Goal: Information Seeking & Learning: Learn about a topic

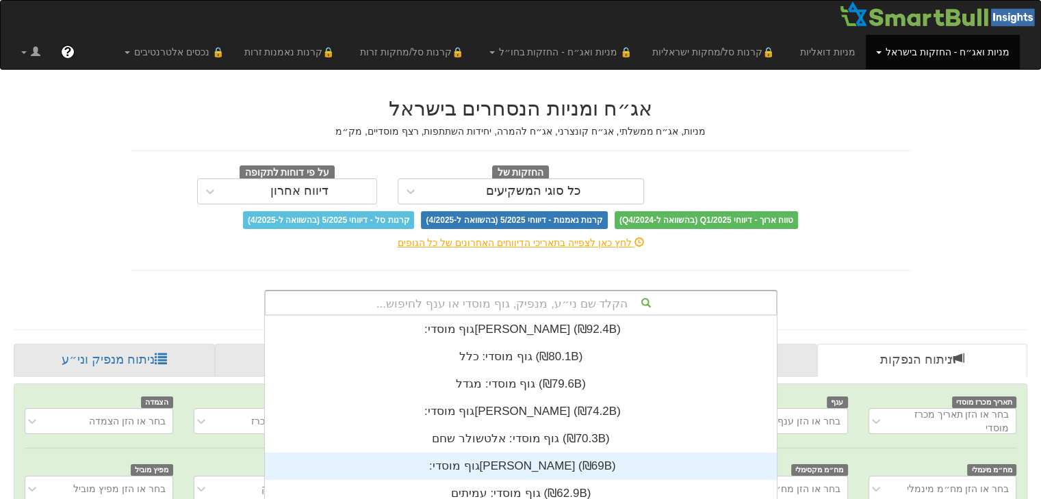
scroll to position [157, 0]
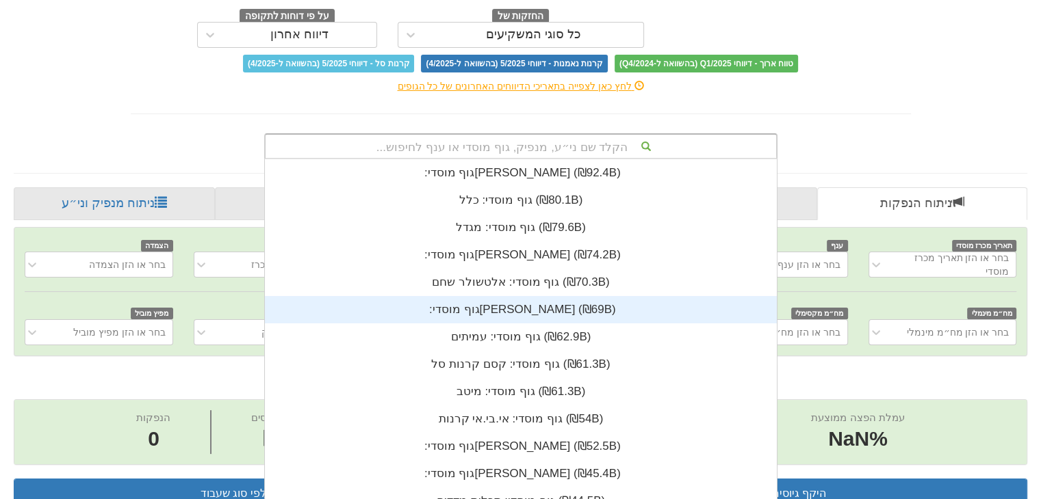
click at [539, 159] on div "הקלד שם ני״ע, מנפיק, גוף מוסדי או ענף לחיפוש... גוף מוסדי: ‏[PERSON_NAME] ‎(₪92…" at bounding box center [520, 146] width 513 height 26
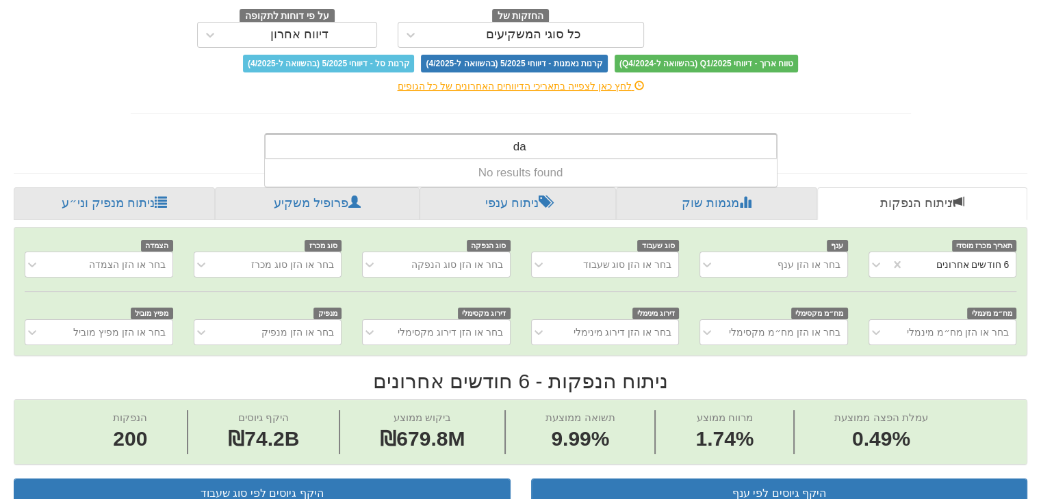
type input "d"
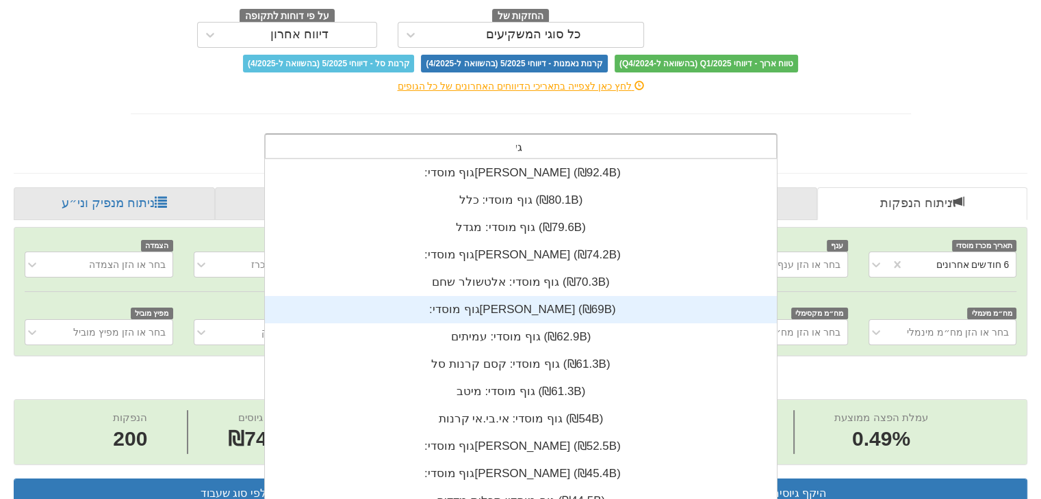
scroll to position [55, 0]
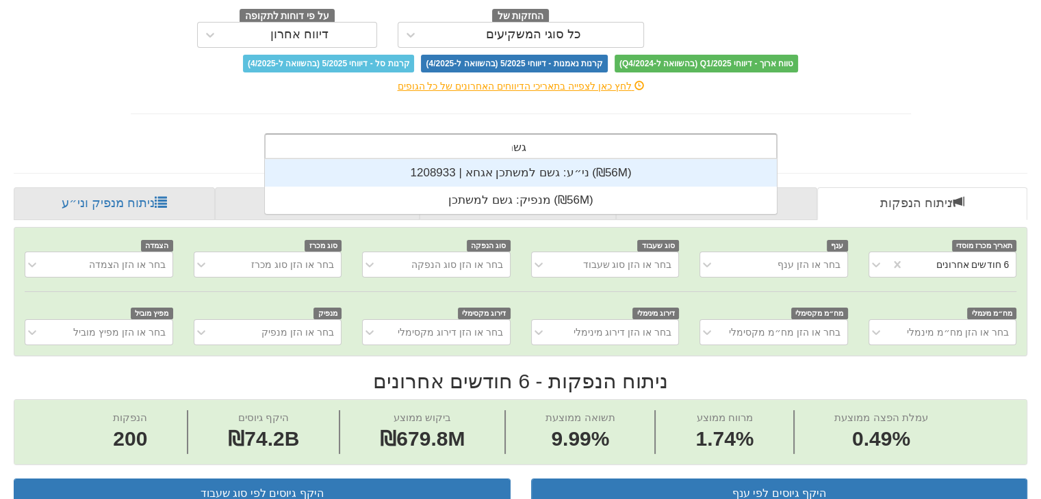
type input "גשם"
click at [531, 168] on div "ני״ע: ‏גשם למשתכן אגחא | 1208933 ‎(₪56M)‎" at bounding box center [521, 172] width 512 height 27
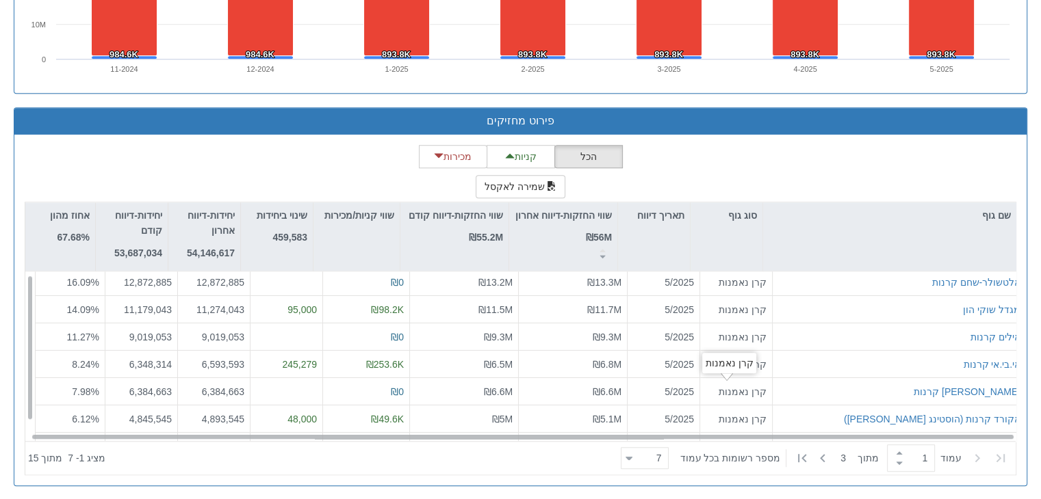
scroll to position [21, 0]
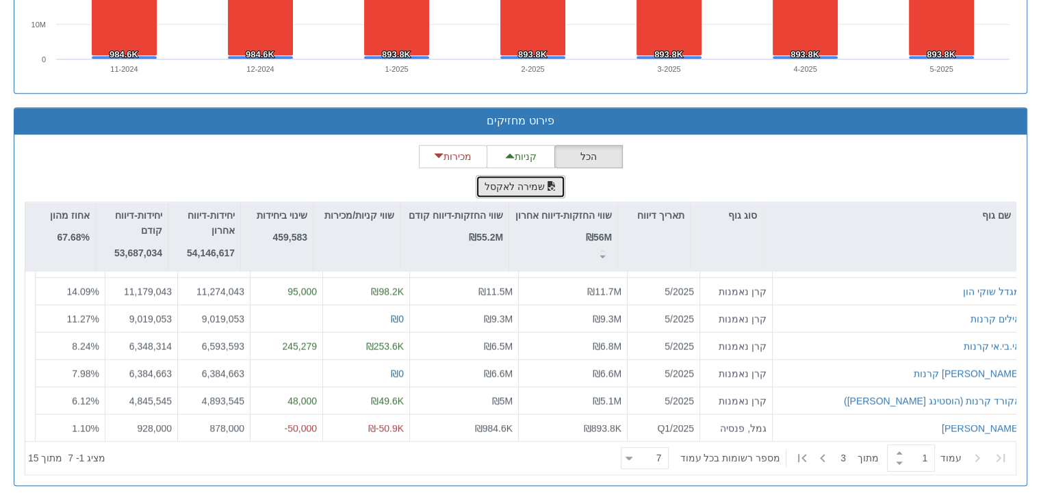
click at [547, 181] on span "button" at bounding box center [552, 186] width 10 height 10
